Goal: Transaction & Acquisition: Purchase product/service

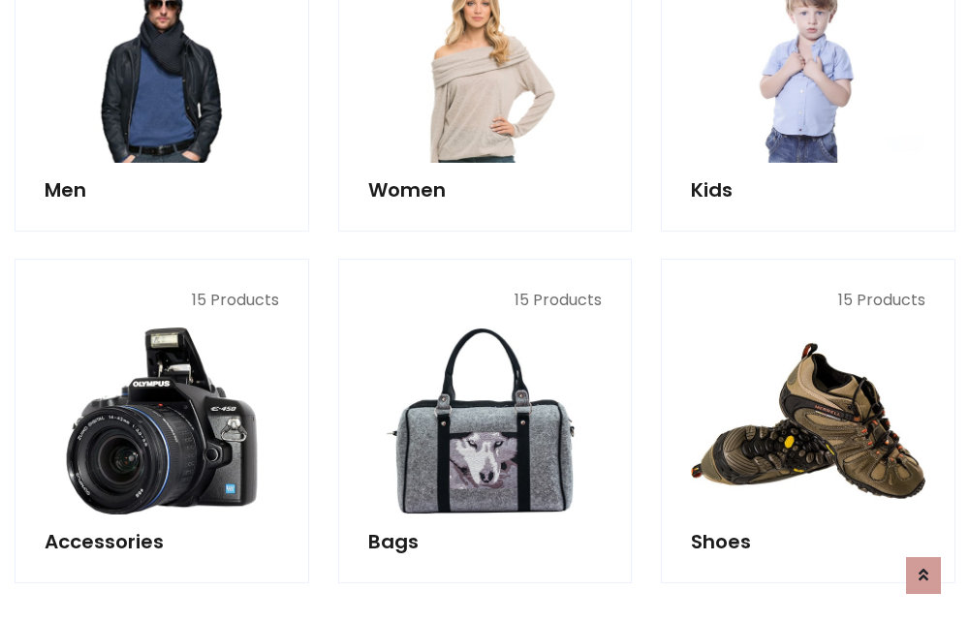
scroll to position [648, 0]
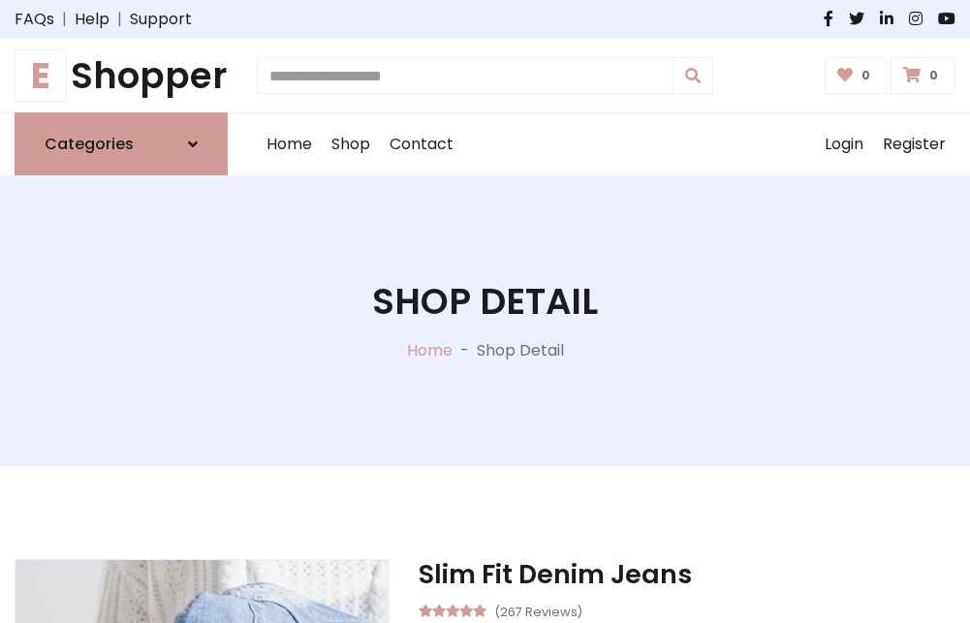
click at [121, 76] on h1 "E Shopper" at bounding box center [121, 75] width 213 height 43
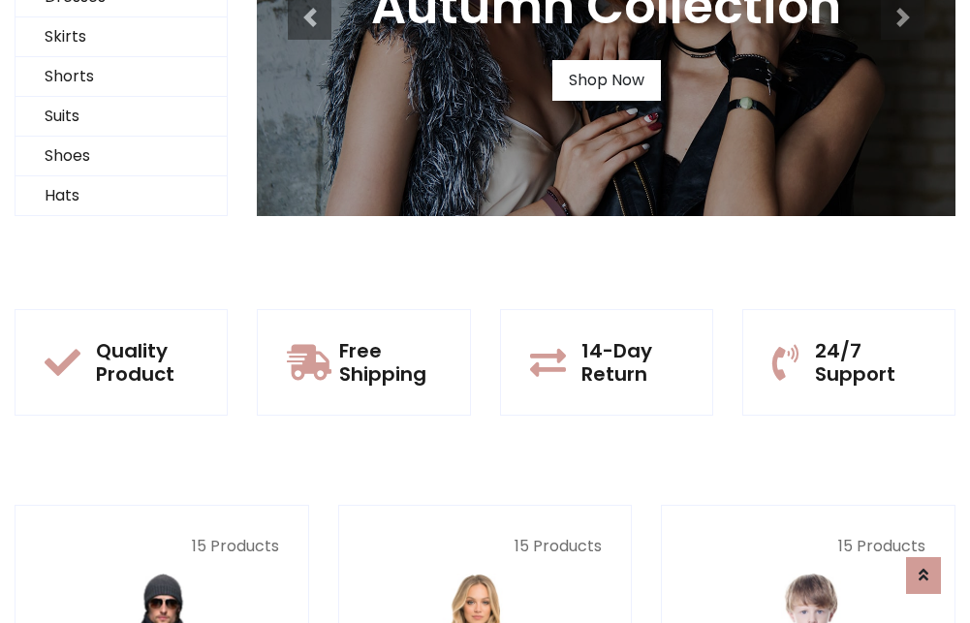
scroll to position [187, 0]
